Goal: Download file/media

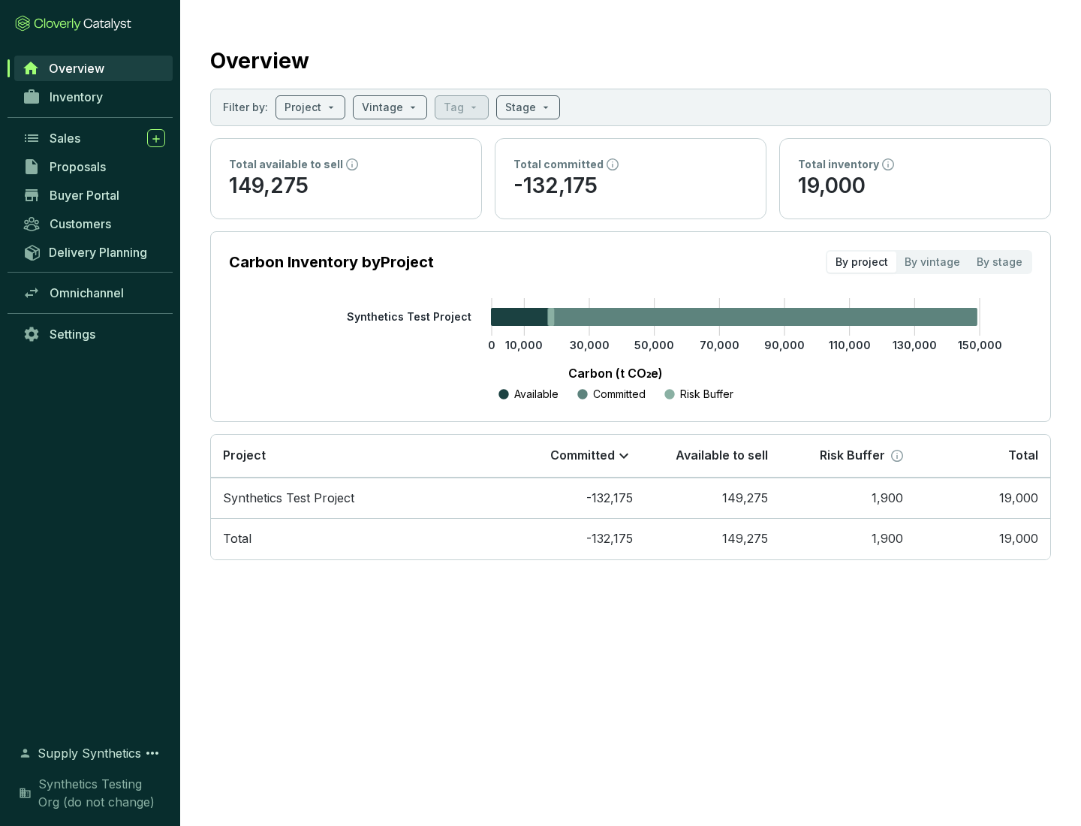
click at [94, 167] on span "Proposals" at bounding box center [78, 166] width 56 height 15
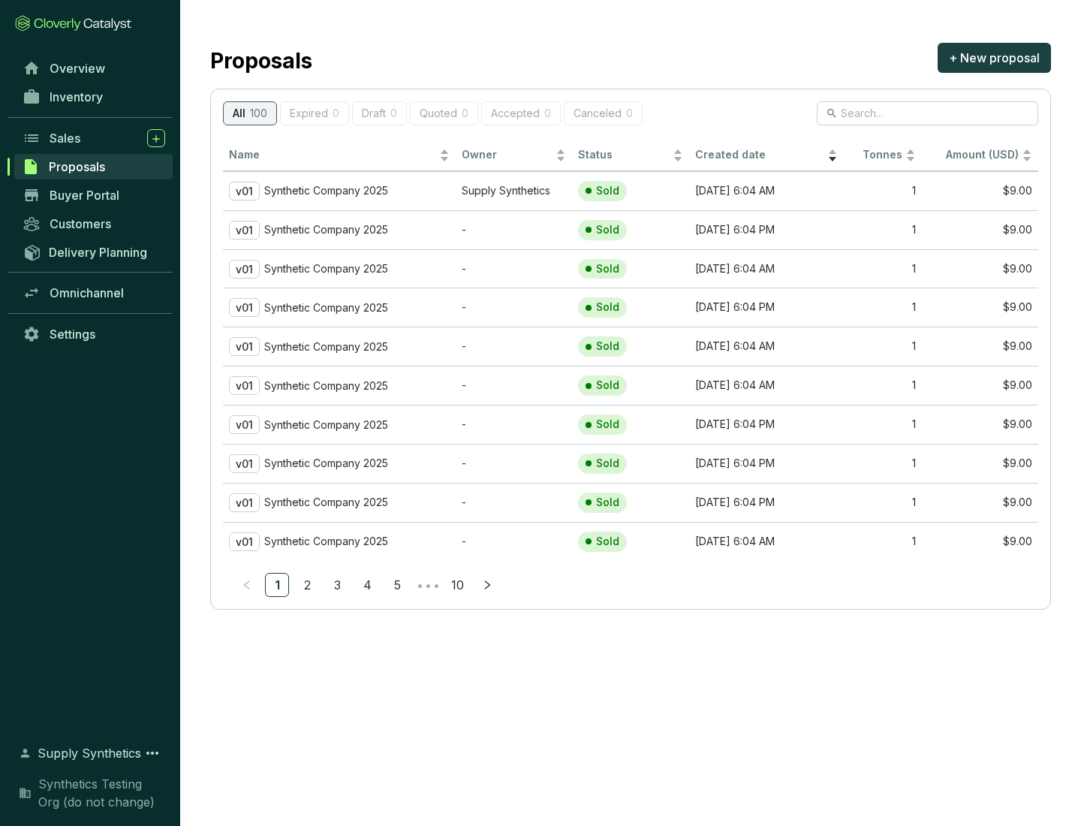
click at [327, 191] on p "Synthetic Company 2025" at bounding box center [326, 191] width 124 height 14
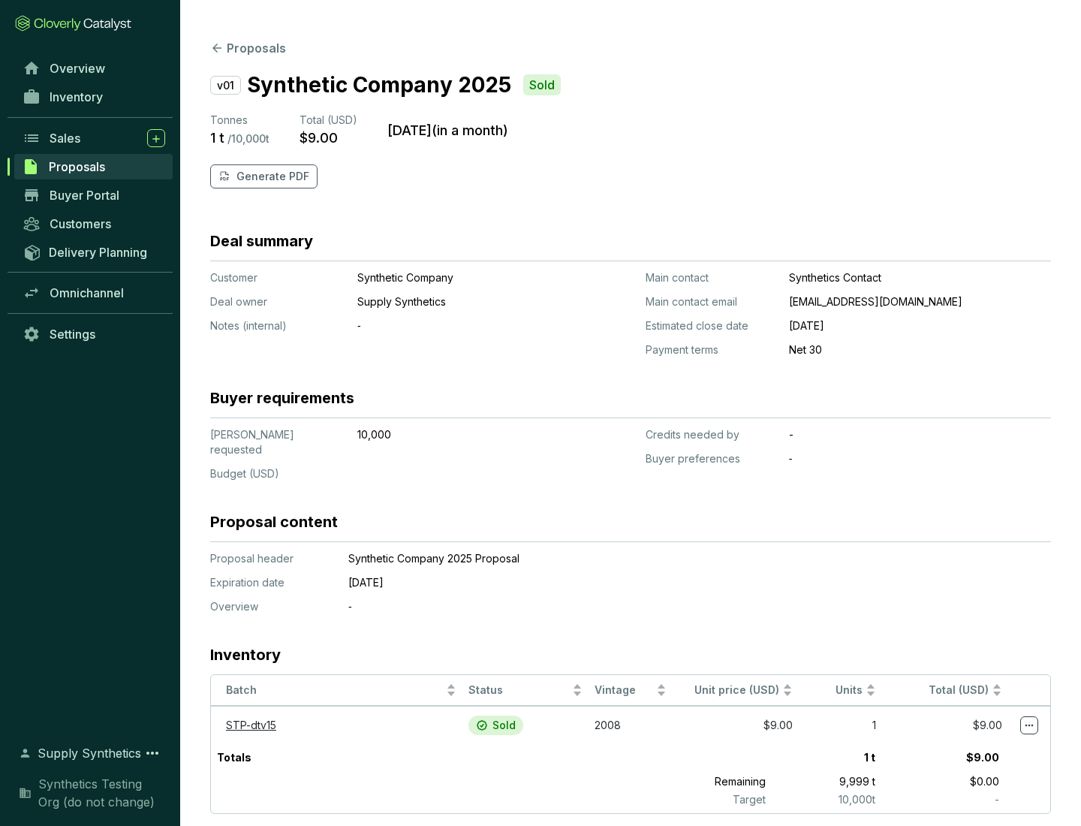
click at [271, 176] on p "Generate PDF" at bounding box center [273, 176] width 73 height 15
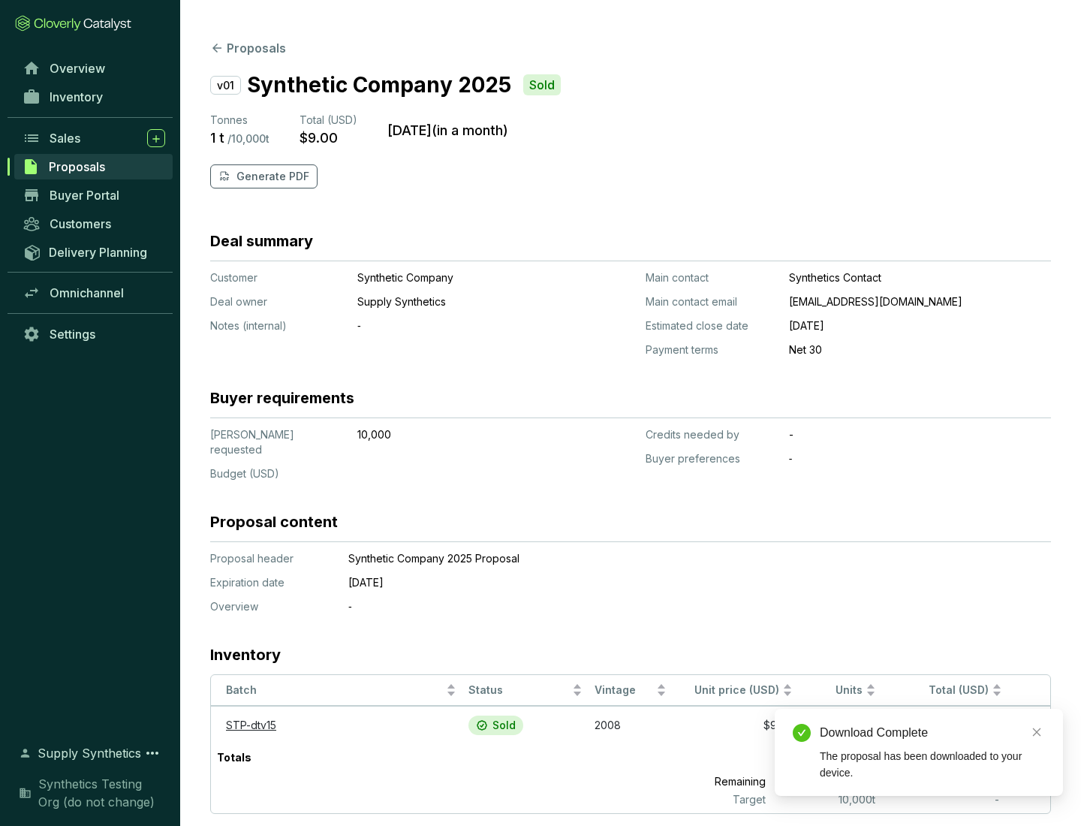
click at [933, 733] on div "Download Complete" at bounding box center [932, 733] width 225 height 18
